Goal: Transaction & Acquisition: Book appointment/travel/reservation

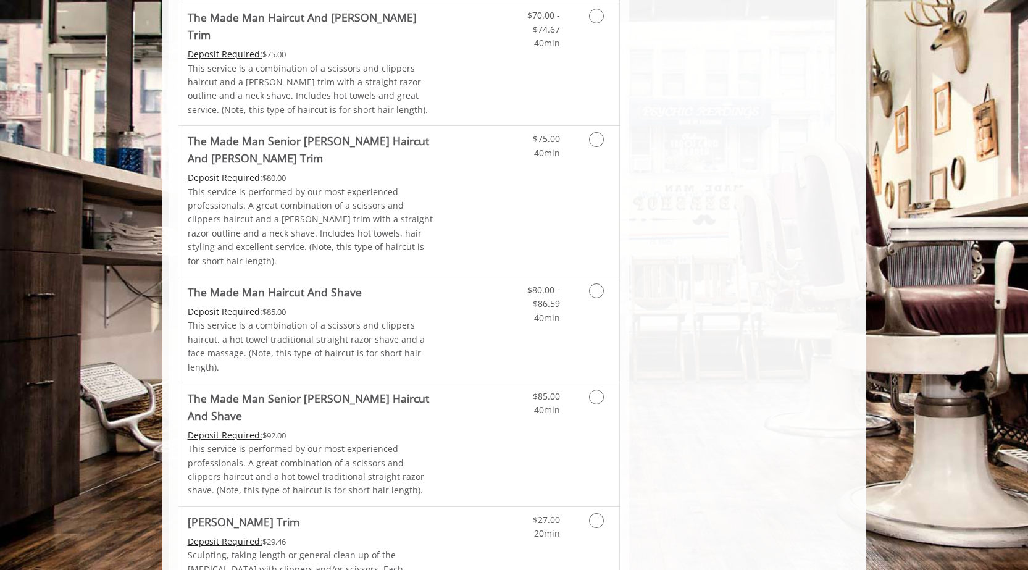
scroll to position [920, 0]
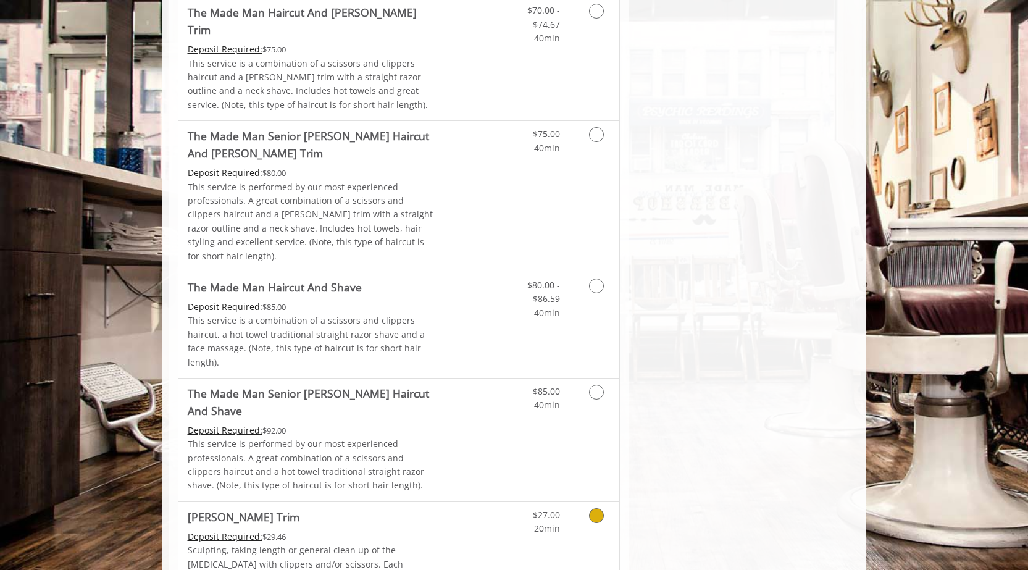
click at [604, 502] on link "Grooming services" at bounding box center [593, 519] width 31 height 34
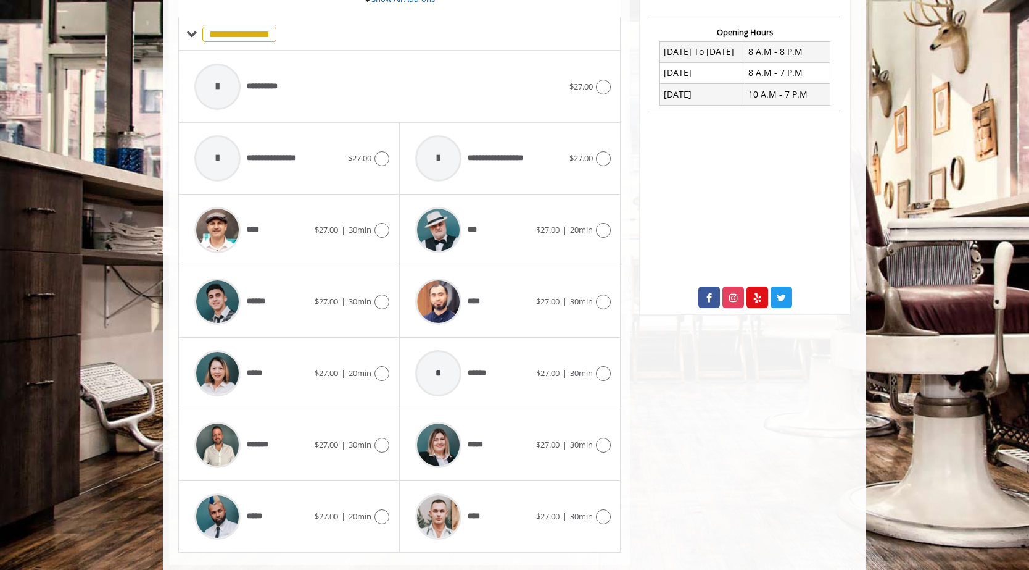
scroll to position [456, 0]
click at [380, 509] on icon at bounding box center [382, 516] width 15 height 15
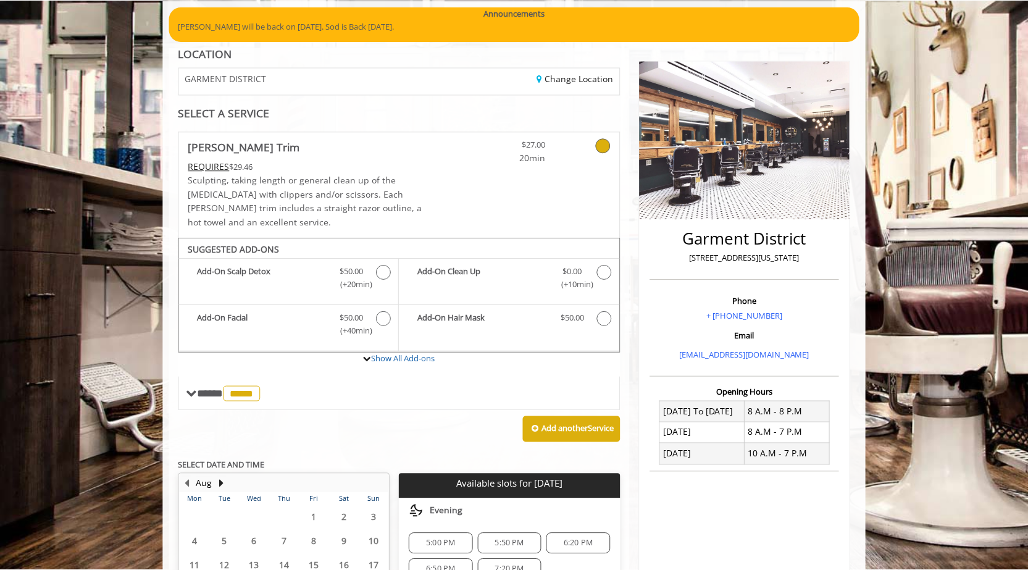
scroll to position [94, 0]
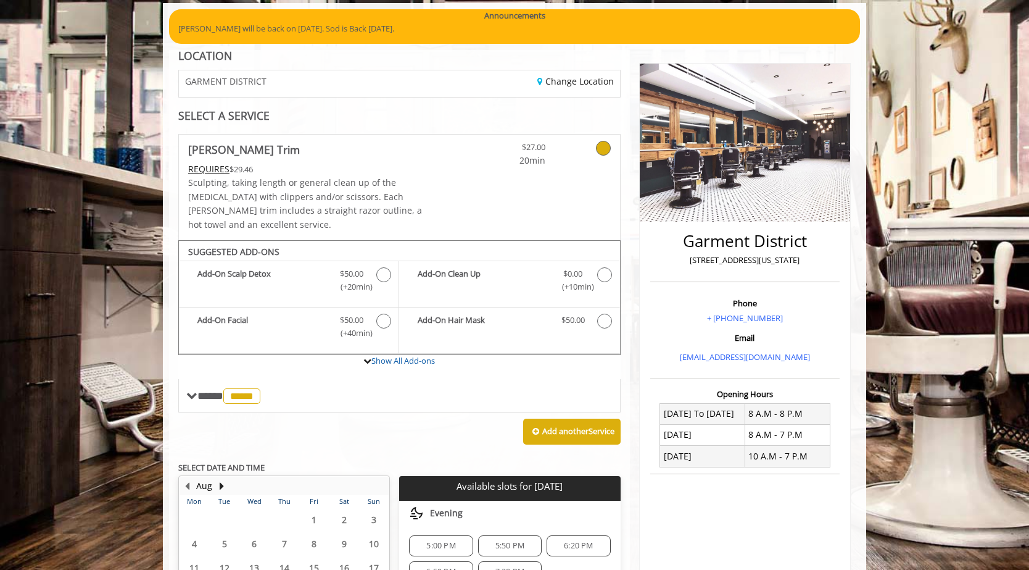
click at [600, 146] on icon at bounding box center [603, 148] width 15 height 15
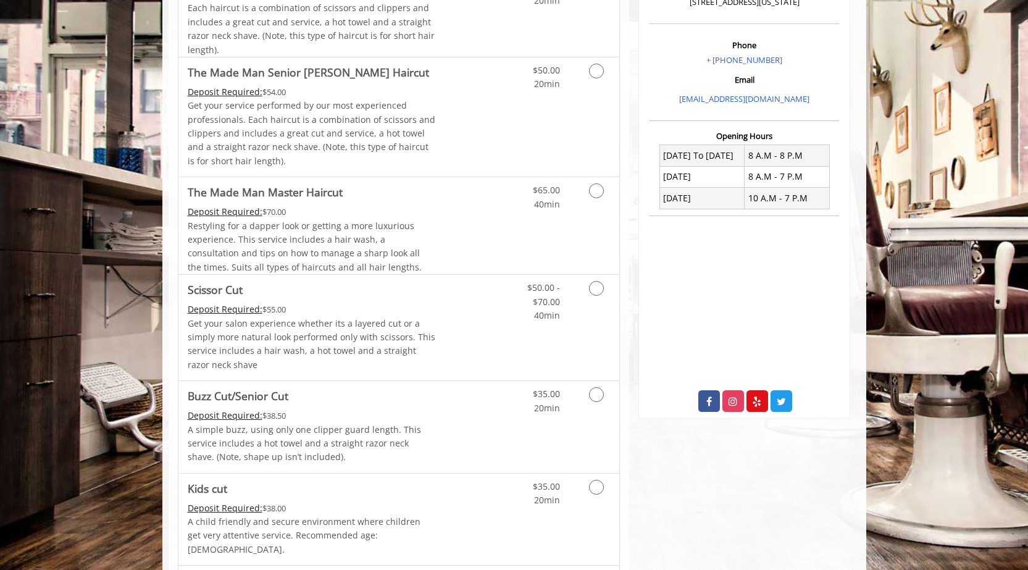
scroll to position [354, 0]
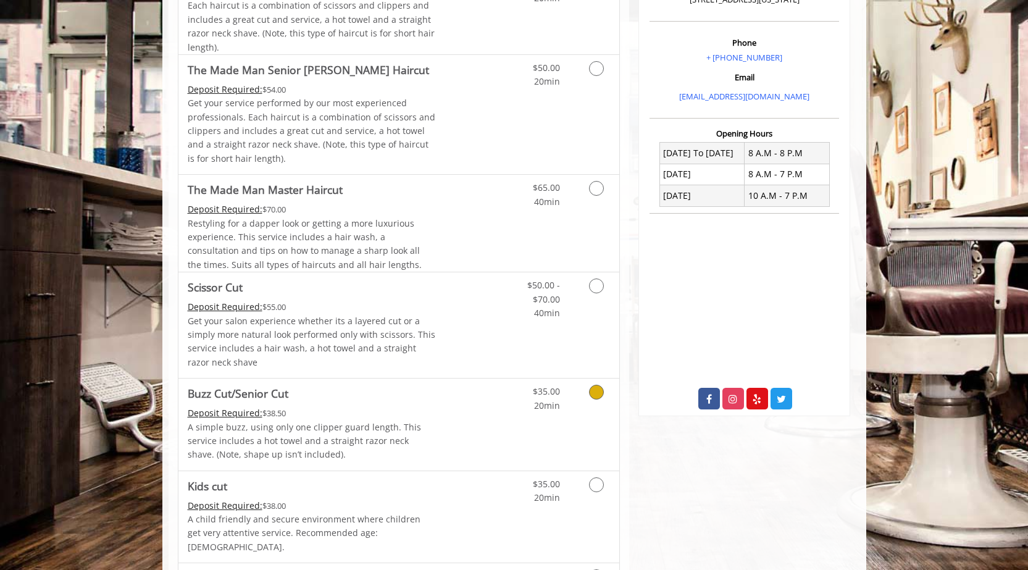
click at [596, 392] on icon "Grooming services" at bounding box center [596, 392] width 15 height 15
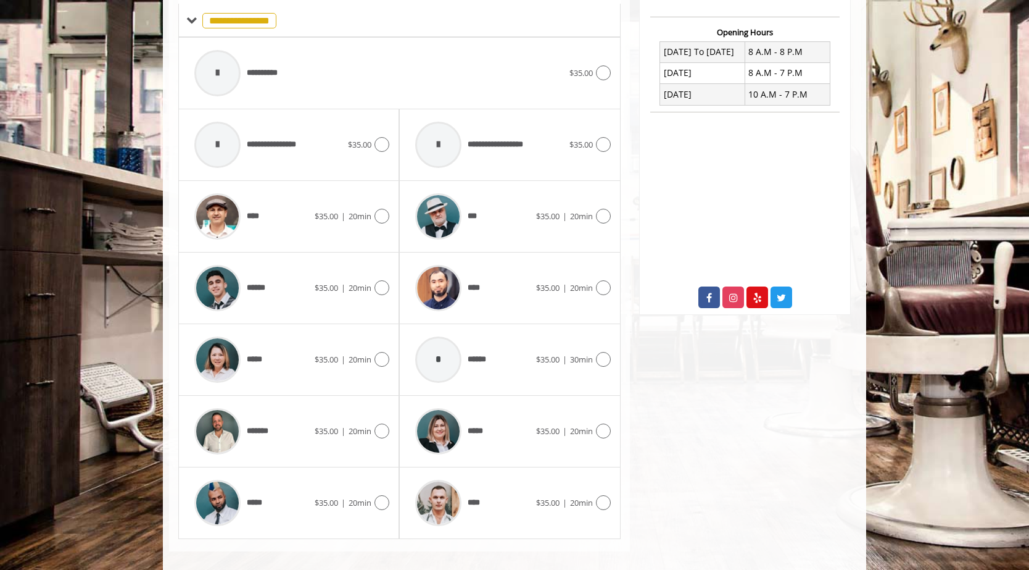
scroll to position [468, 0]
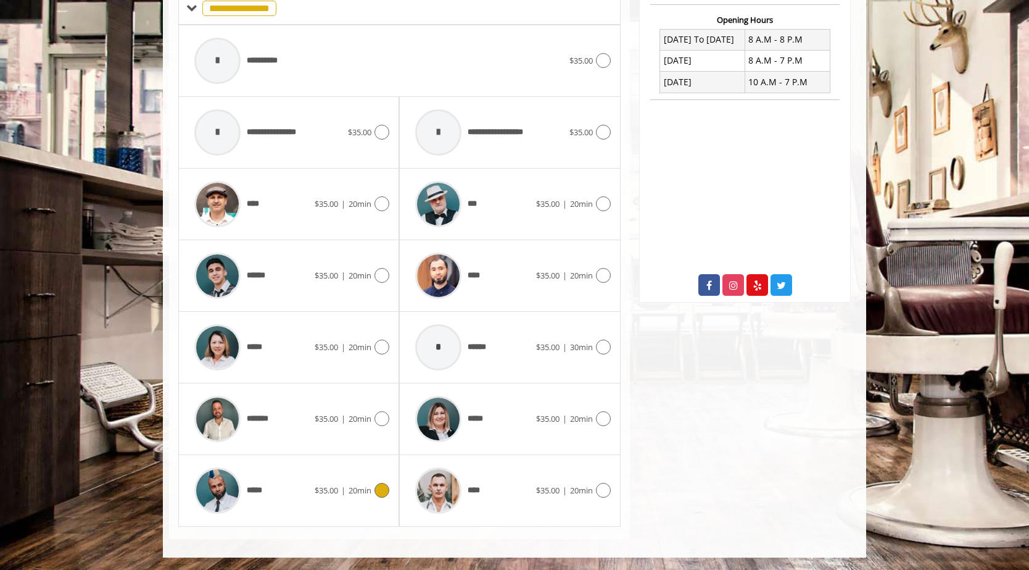
click at [386, 492] on icon at bounding box center [382, 490] width 15 height 15
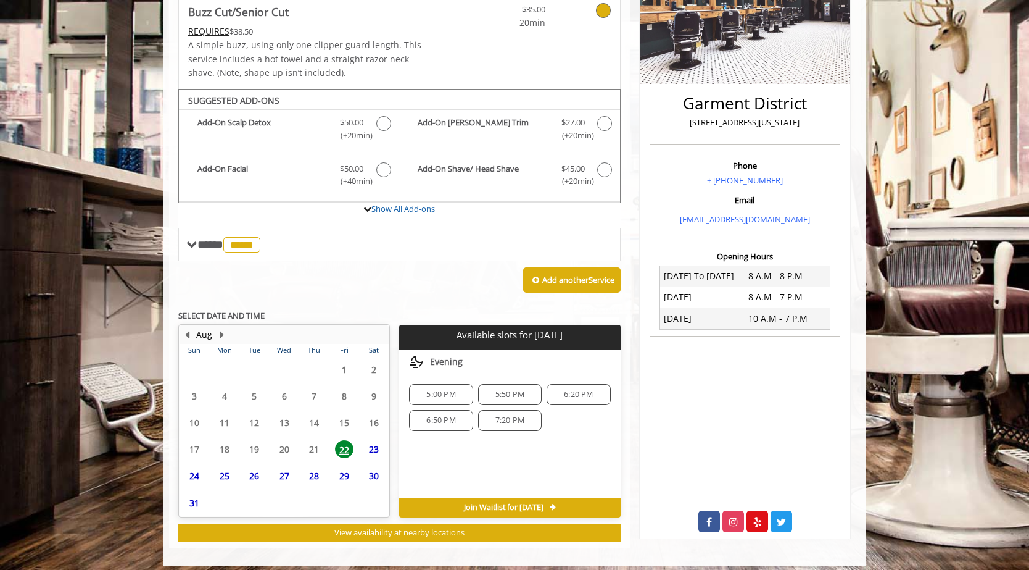
scroll to position [240, 0]
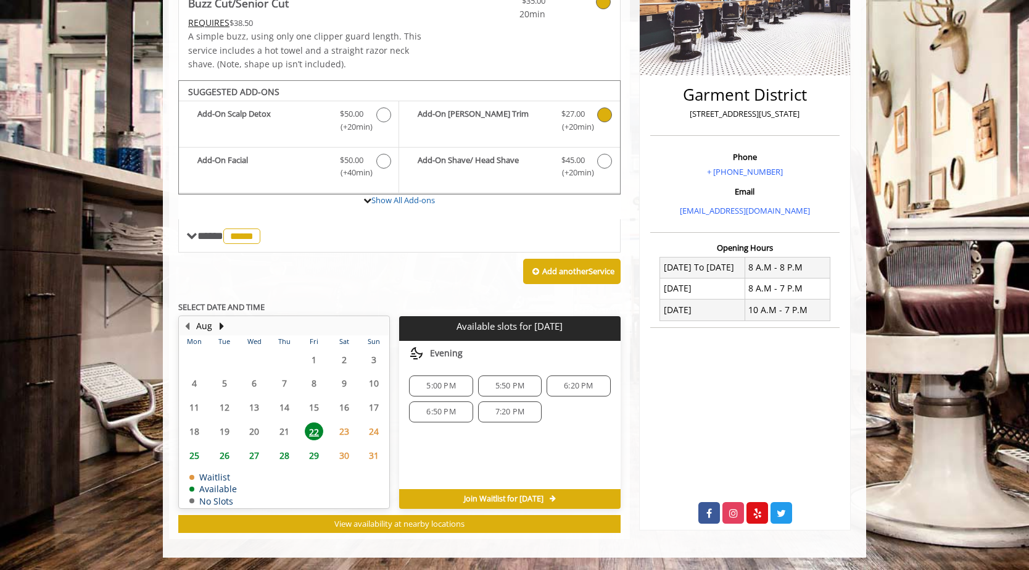
click at [604, 117] on icon "Buzz Cut/Senior Cut Add-onS" at bounding box center [604, 114] width 15 height 15
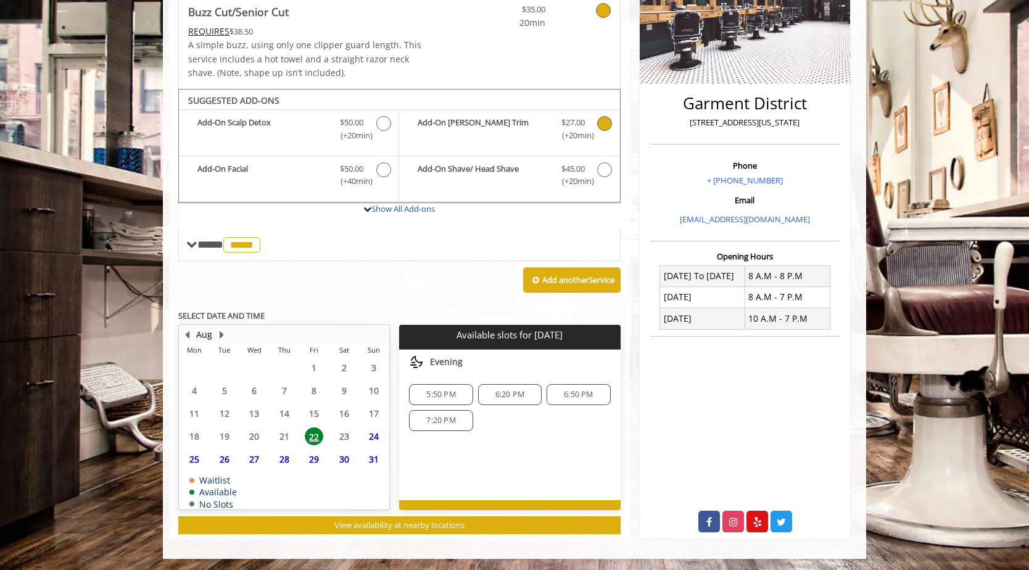
scroll to position [233, 0]
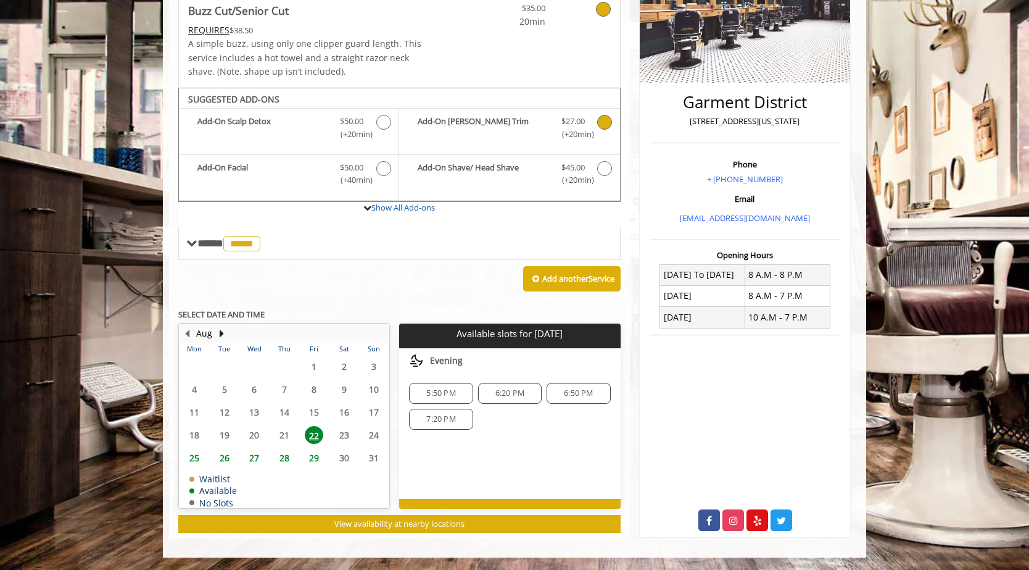
click at [601, 122] on icon "Buzz Cut/Senior Cut Add-onS" at bounding box center [604, 122] width 15 height 15
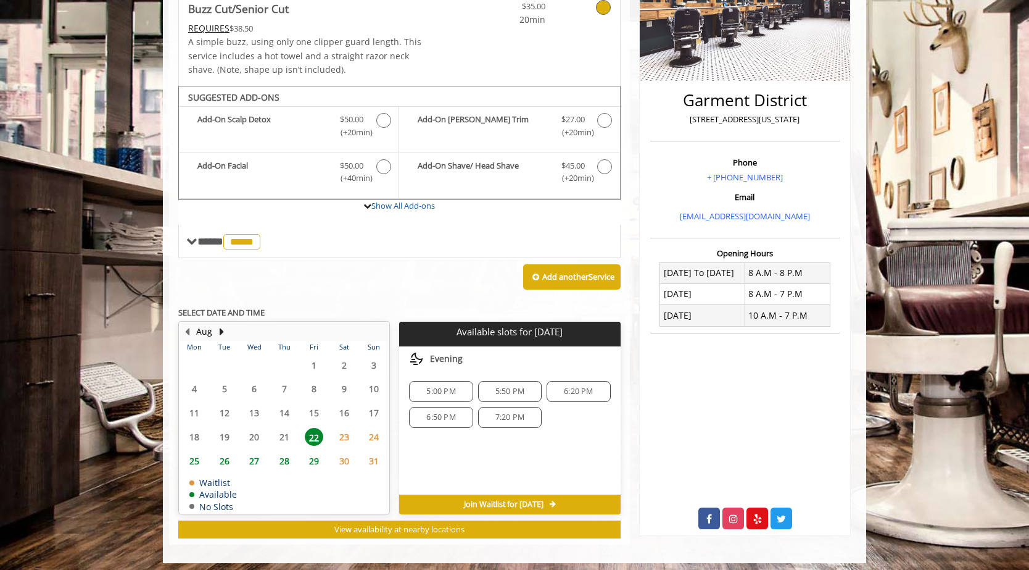
scroll to position [240, 0]
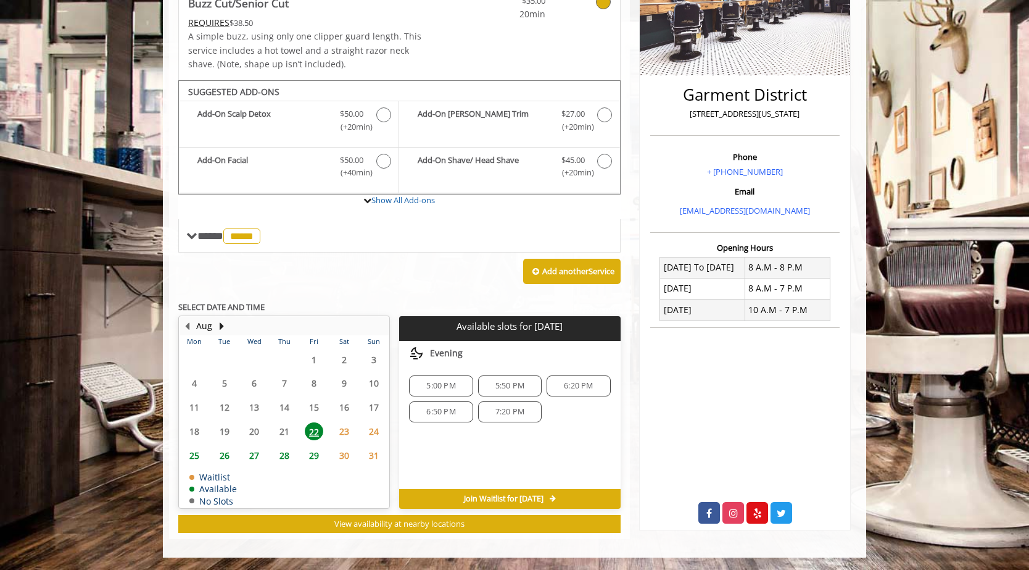
click at [425, 382] on span "5:00 PM" at bounding box center [441, 386] width 52 height 10
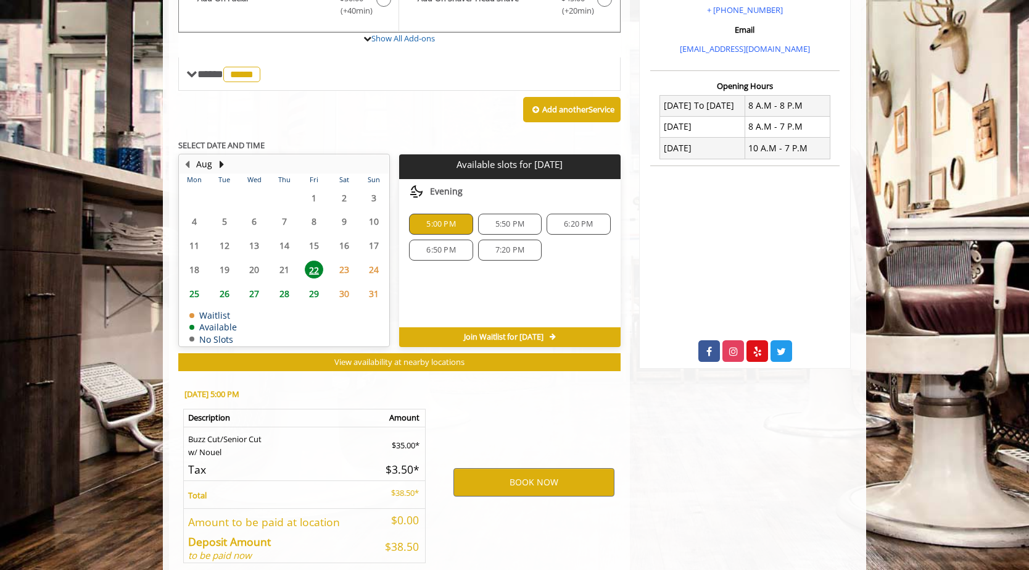
scroll to position [463, 0]
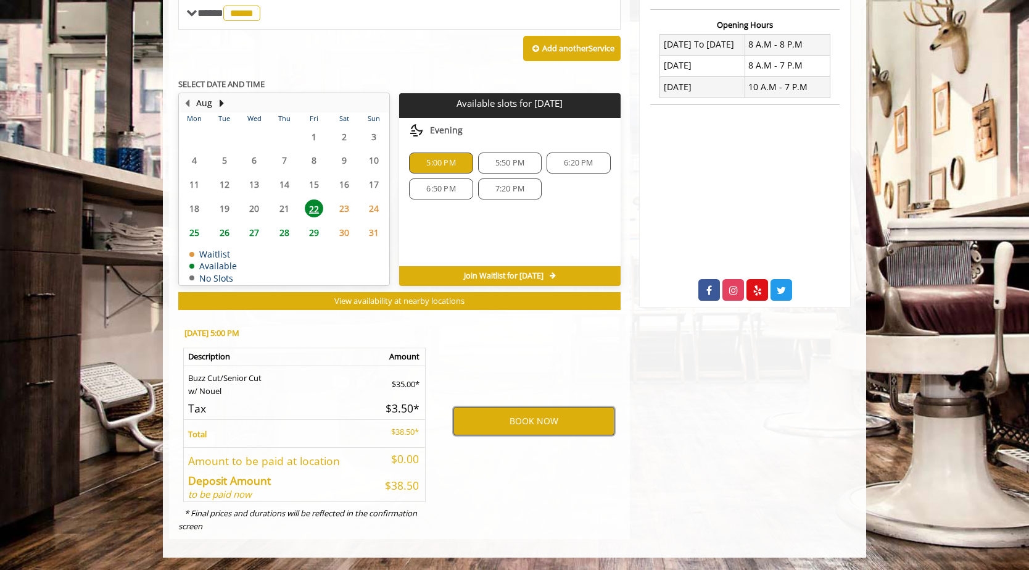
click at [491, 425] on button "BOOK NOW" at bounding box center [534, 421] width 161 height 28
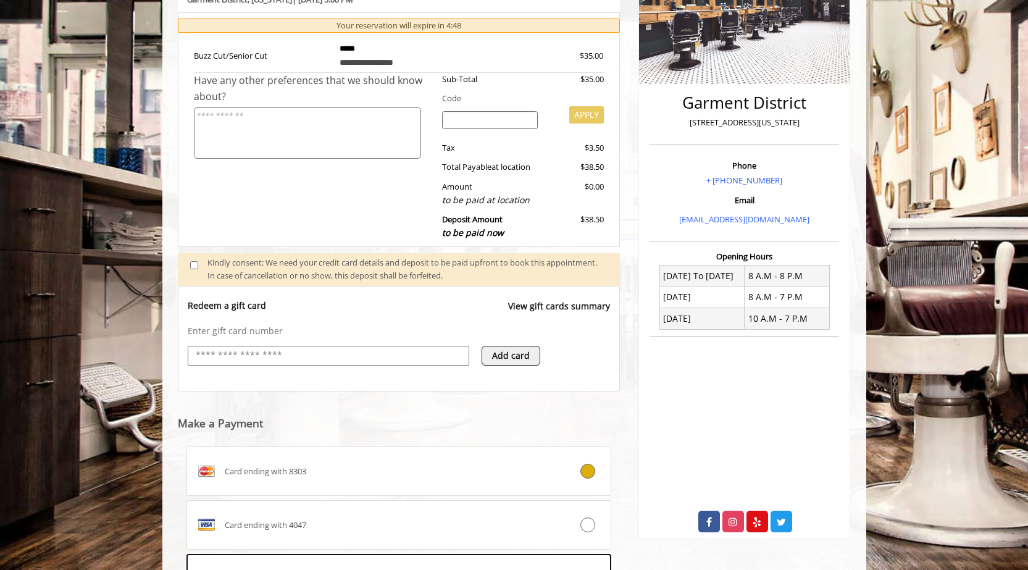
scroll to position [233, 0]
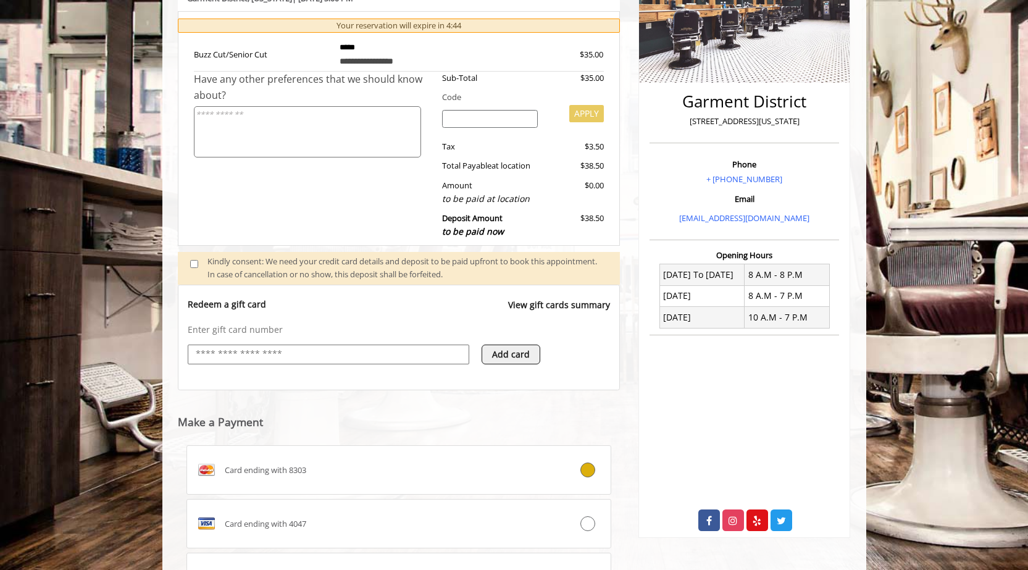
drag, startPoint x: 1027, startPoint y: 243, endPoint x: 1040, endPoint y: 302, distance: 60.0
click at [1027, 302] on html "**********" at bounding box center [514, 262] width 1028 height 991
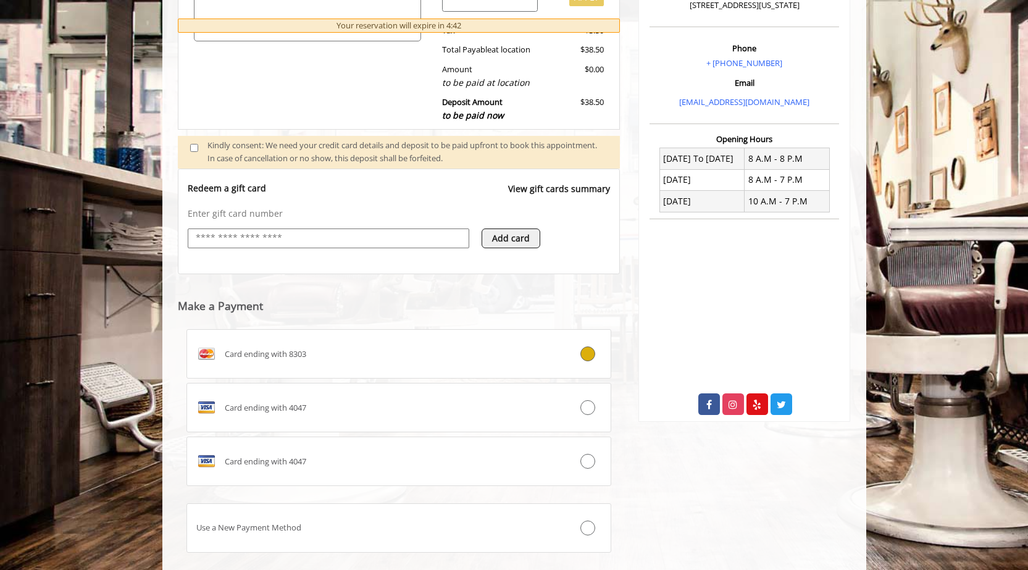
scroll to position [422, 0]
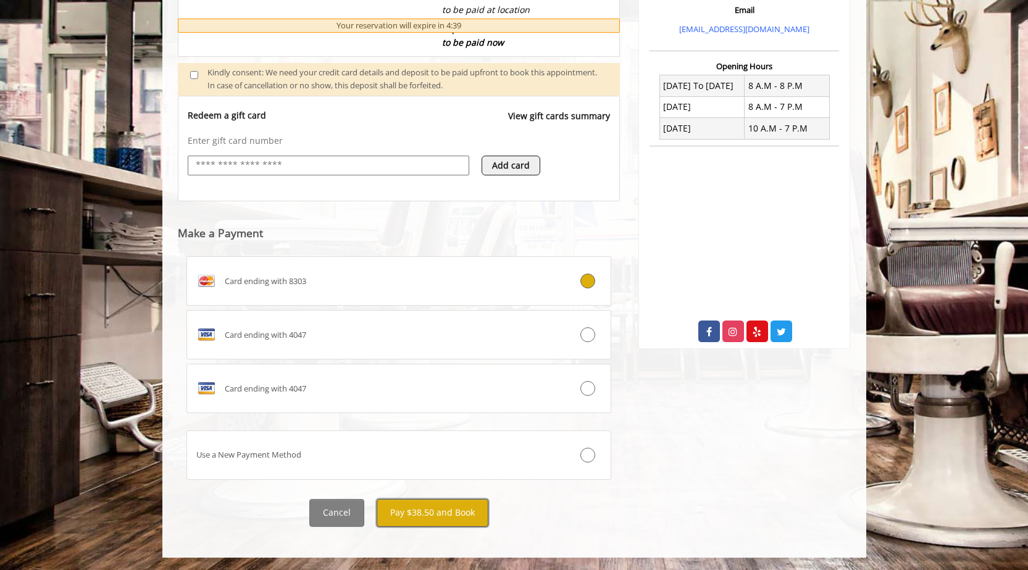
click at [412, 509] on button "Pay $38.50 and Book" at bounding box center [432, 513] width 112 height 28
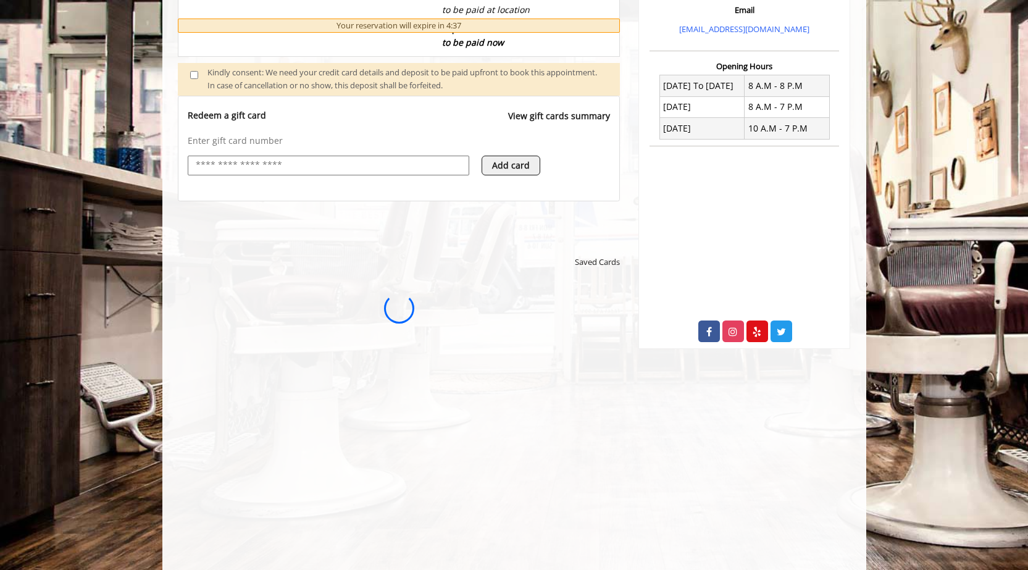
scroll to position [0, 0]
